Goal: Information Seeking & Learning: Check status

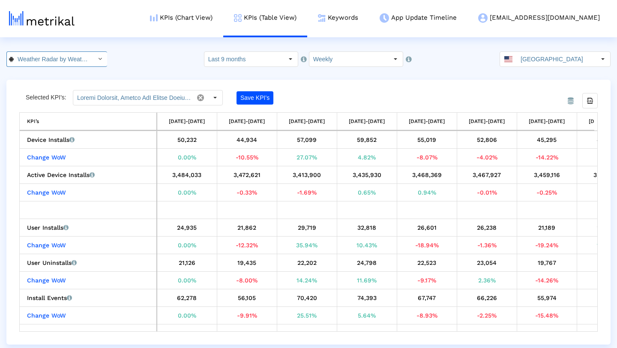
scroll to position [0, 522]
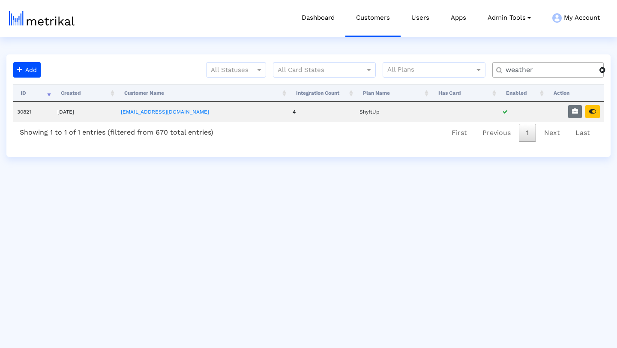
drag, startPoint x: 543, startPoint y: 70, endPoint x: 488, endPoint y: 70, distance: 55.7
click at [488, 70] on div "All Statuses All Card States All Plans weather" at bounding box center [327, 73] width 566 height 22
type input "washmen"
click at [593, 112] on icon "button" at bounding box center [592, 111] width 7 height 6
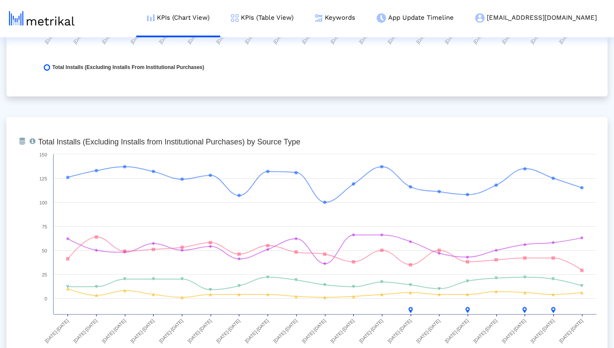
scroll to position [857, 0]
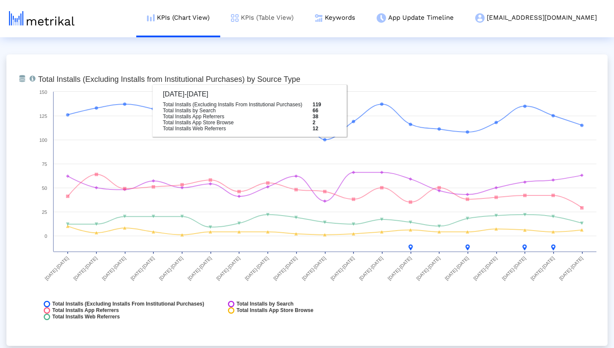
click at [304, 21] on link "KPIs (Table View)" at bounding box center [262, 18] width 84 height 36
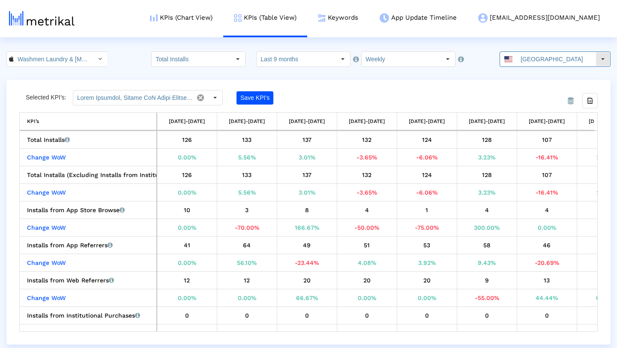
click at [589, 61] on input "United States" at bounding box center [555, 59] width 79 height 15
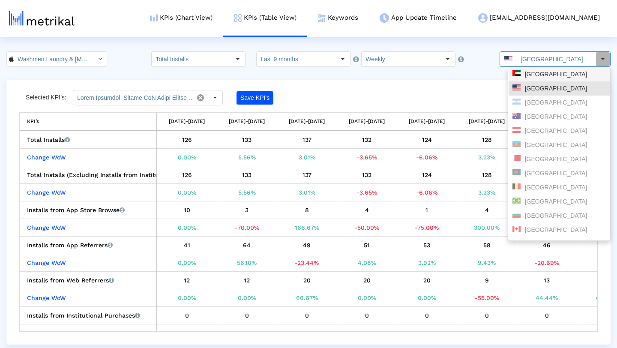
click at [571, 75] on div "United Arab Emirates" at bounding box center [558, 74] width 93 height 8
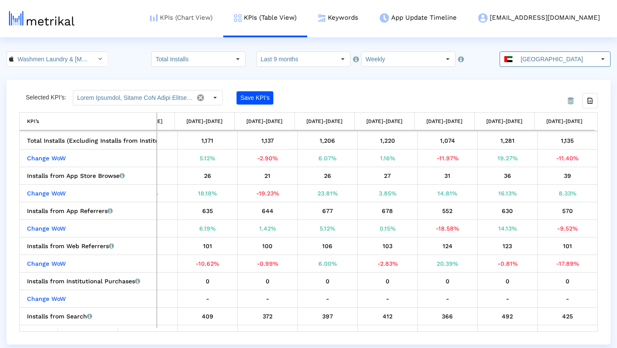
click at [222, 16] on link "KPIs (Chart View)" at bounding box center [181, 18] width 84 height 36
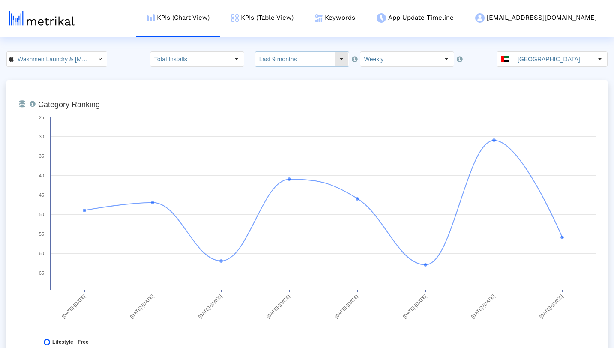
click at [336, 61] on div "Select" at bounding box center [341, 59] width 14 height 14
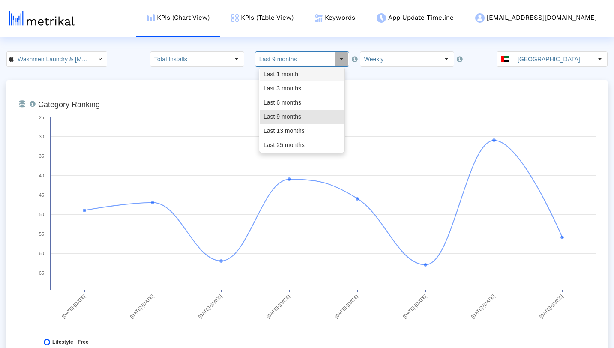
click at [313, 79] on div "Last 1 month" at bounding box center [301, 74] width 84 height 14
type input "Last 1 month"
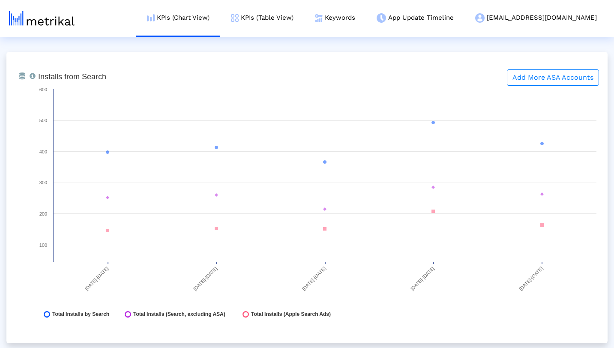
scroll to position [1274, 0]
